Goal: Information Seeking & Learning: Learn about a topic

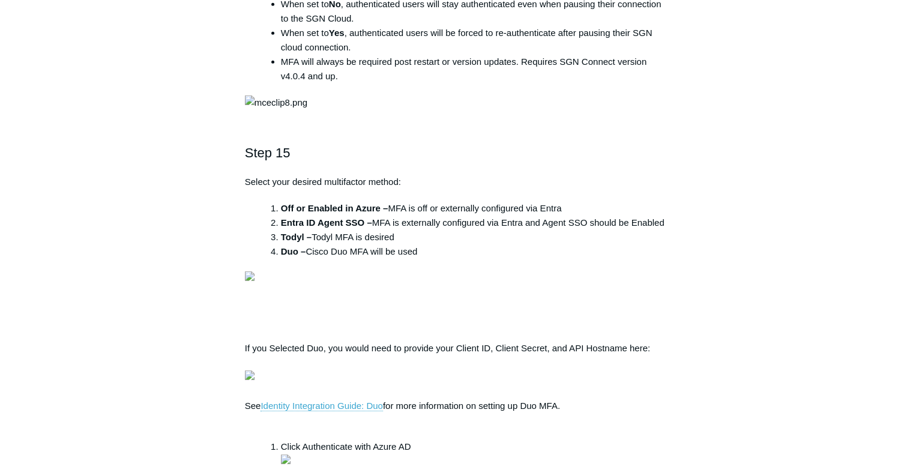
scroll to position [3660, 0]
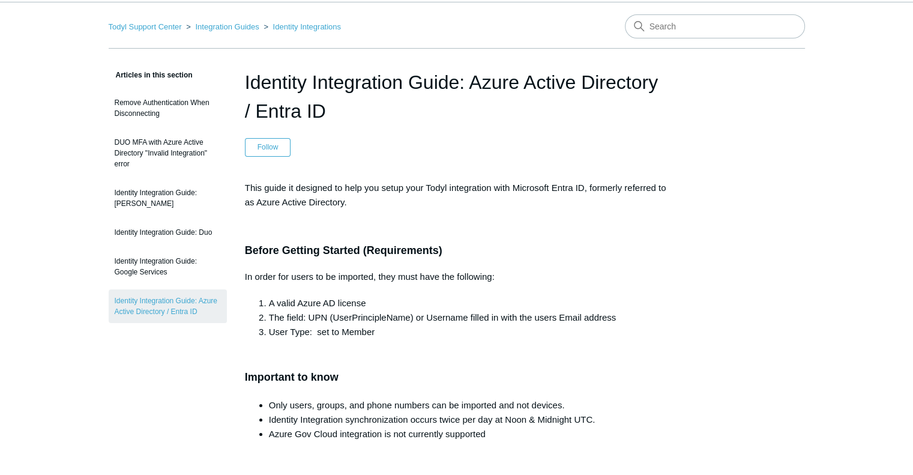
scroll to position [0, 0]
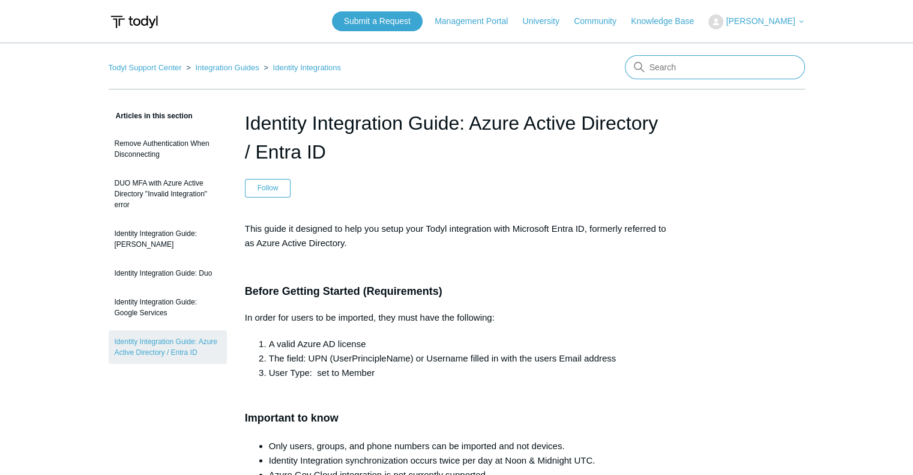
click at [686, 68] on input "Search" at bounding box center [715, 67] width 180 height 24
type input "mac install"
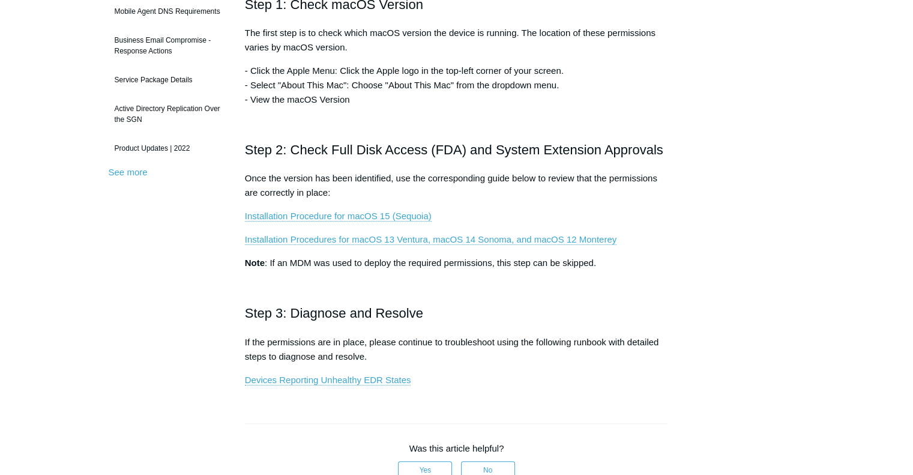
scroll to position [180, 0]
